Goal: Task Accomplishment & Management: Manage account settings

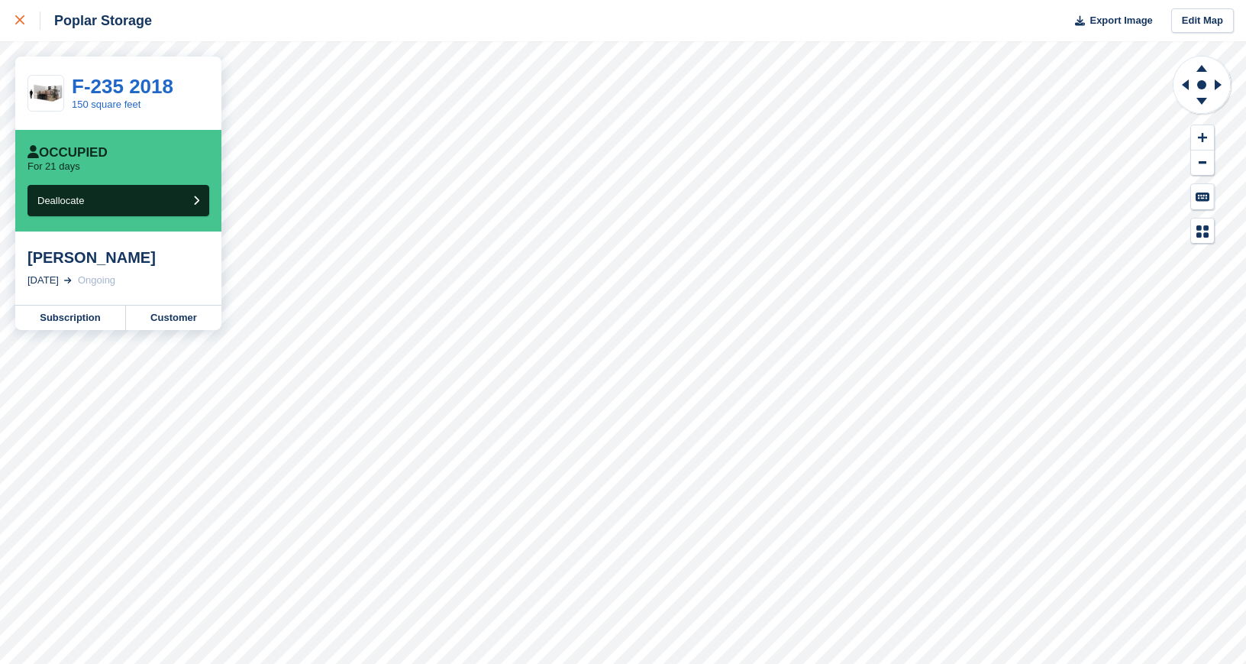
click at [11, 20] on link at bounding box center [20, 20] width 40 height 41
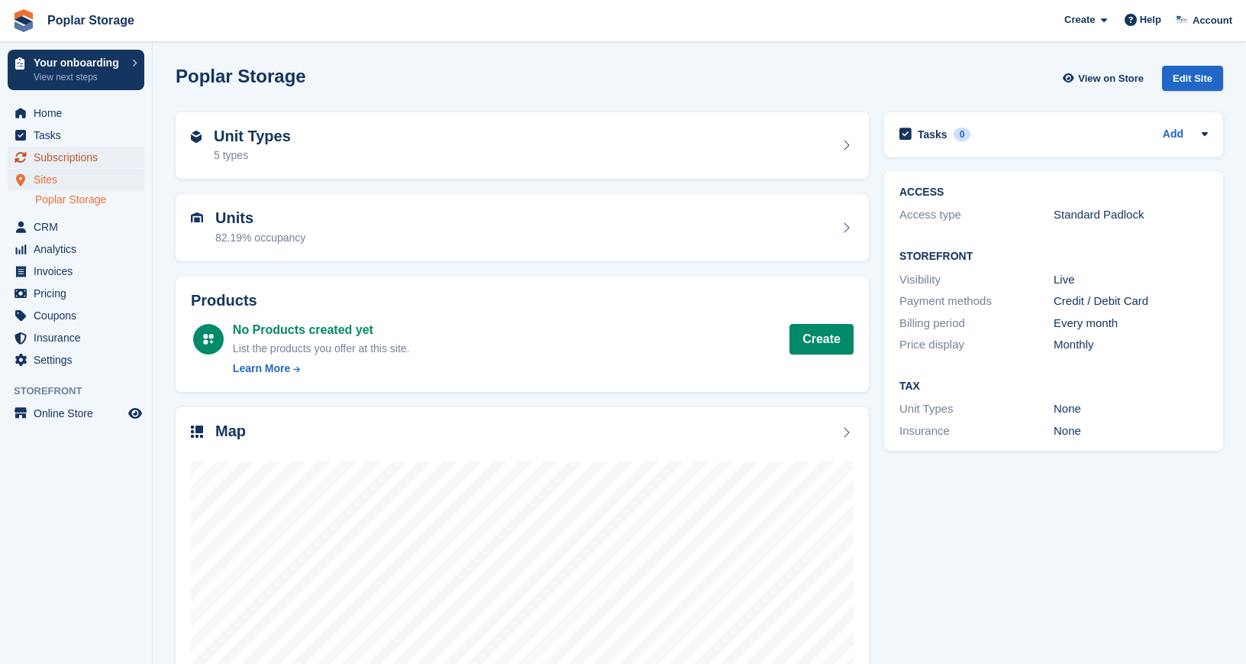
click at [88, 158] on span "Subscriptions" at bounding box center [80, 157] width 92 height 21
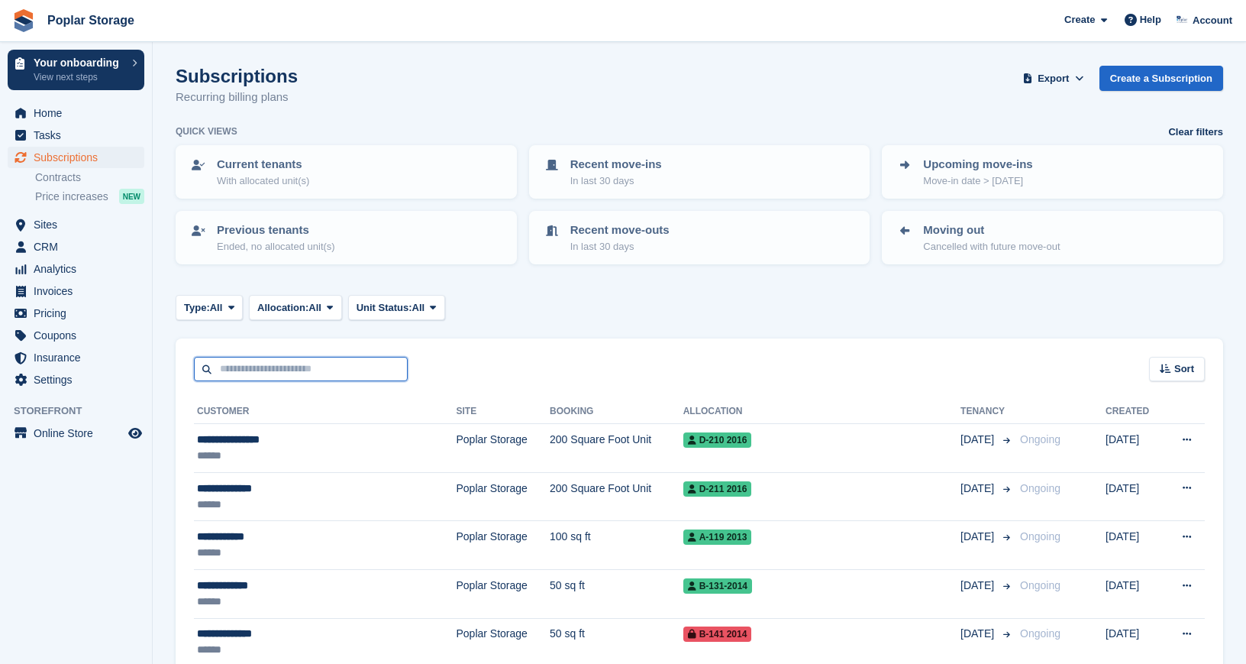
click at [231, 366] on input "text" at bounding box center [301, 369] width 214 height 25
type input "********"
